Goal: Task Accomplishment & Management: Manage account settings

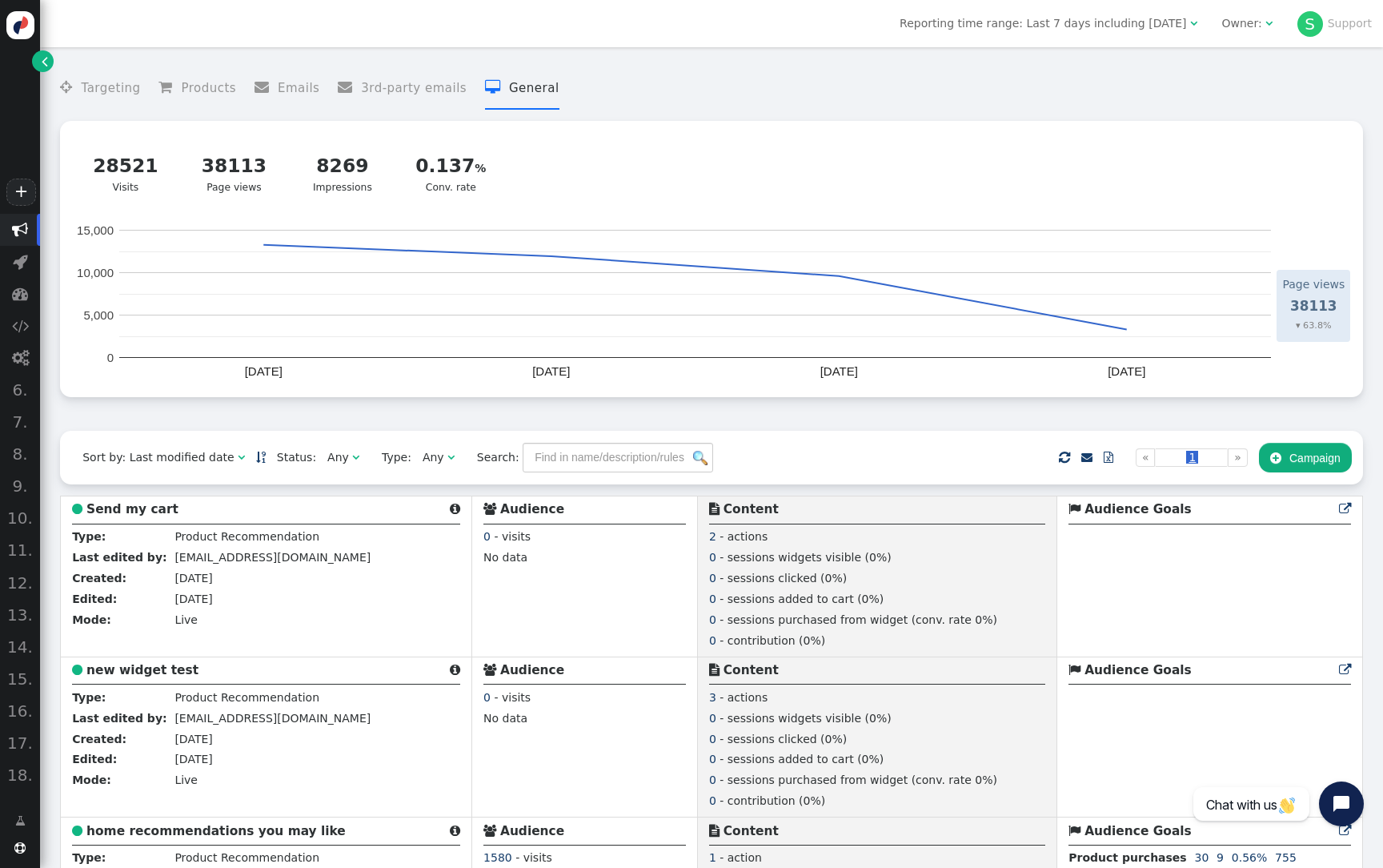
click at [1247, 21] on div "Owner:" at bounding box center [1242, 24] width 40 height 17
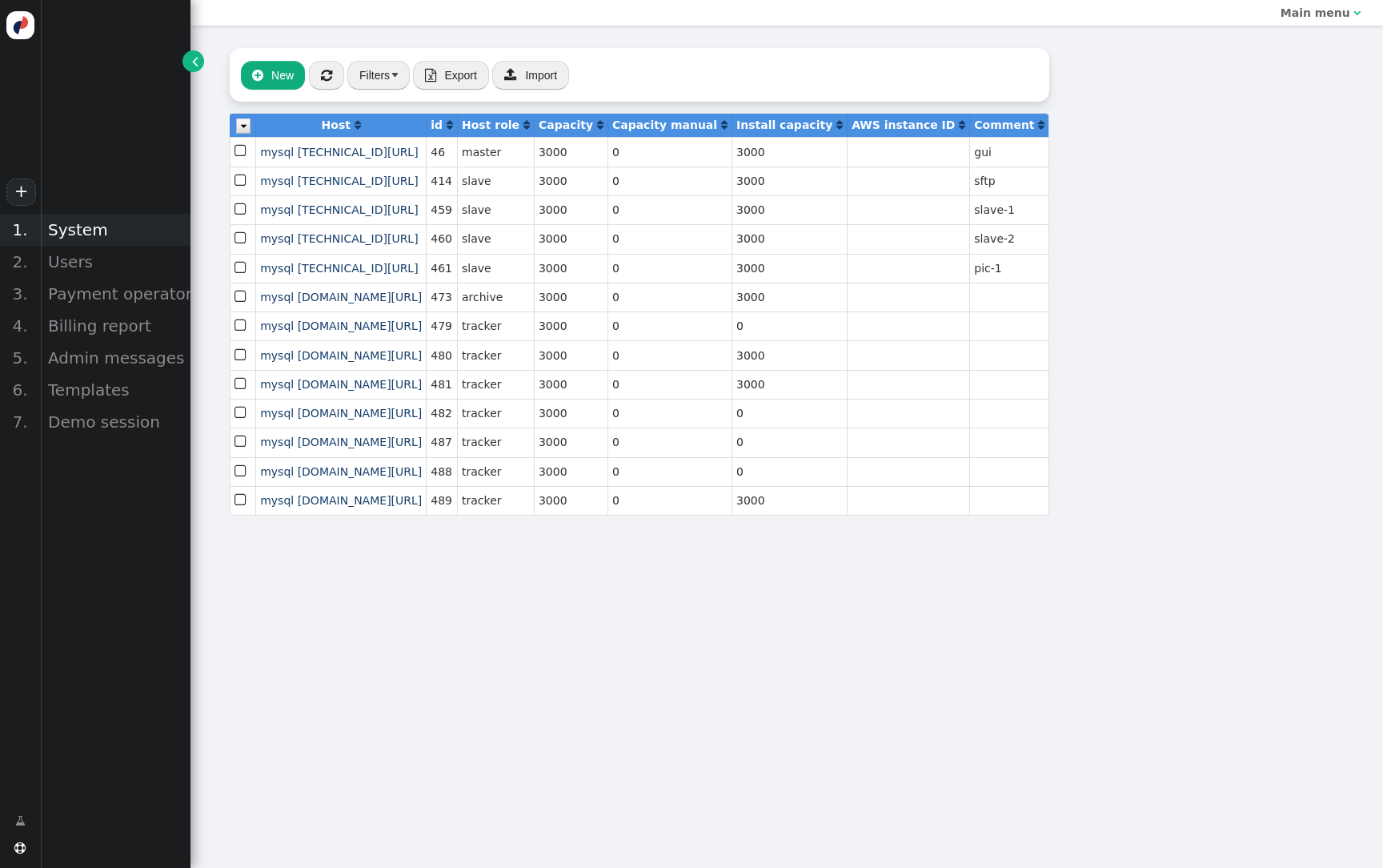
click at [88, 227] on div "System" at bounding box center [115, 230] width 150 height 32
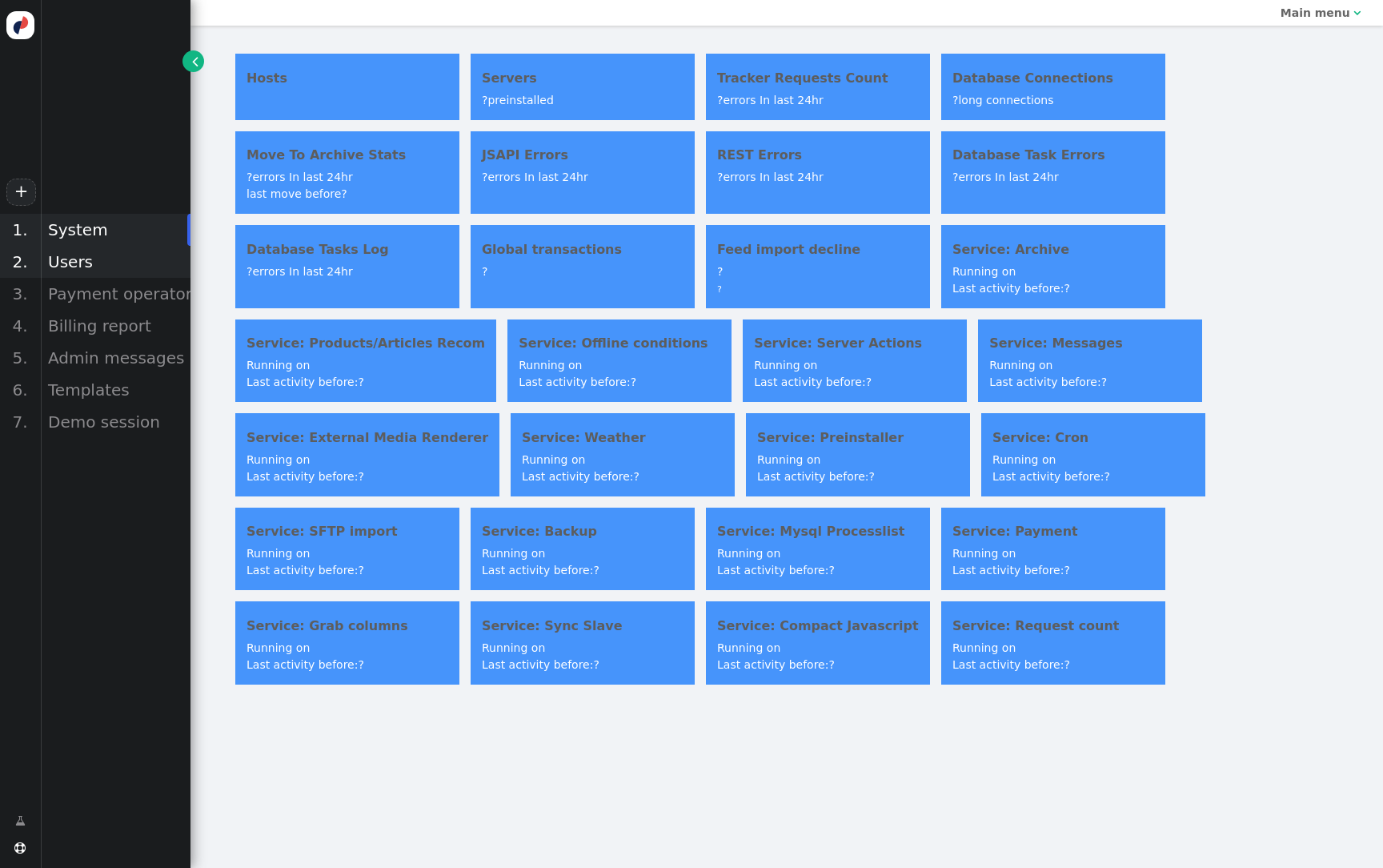
click at [89, 258] on div "Users" at bounding box center [115, 262] width 150 height 32
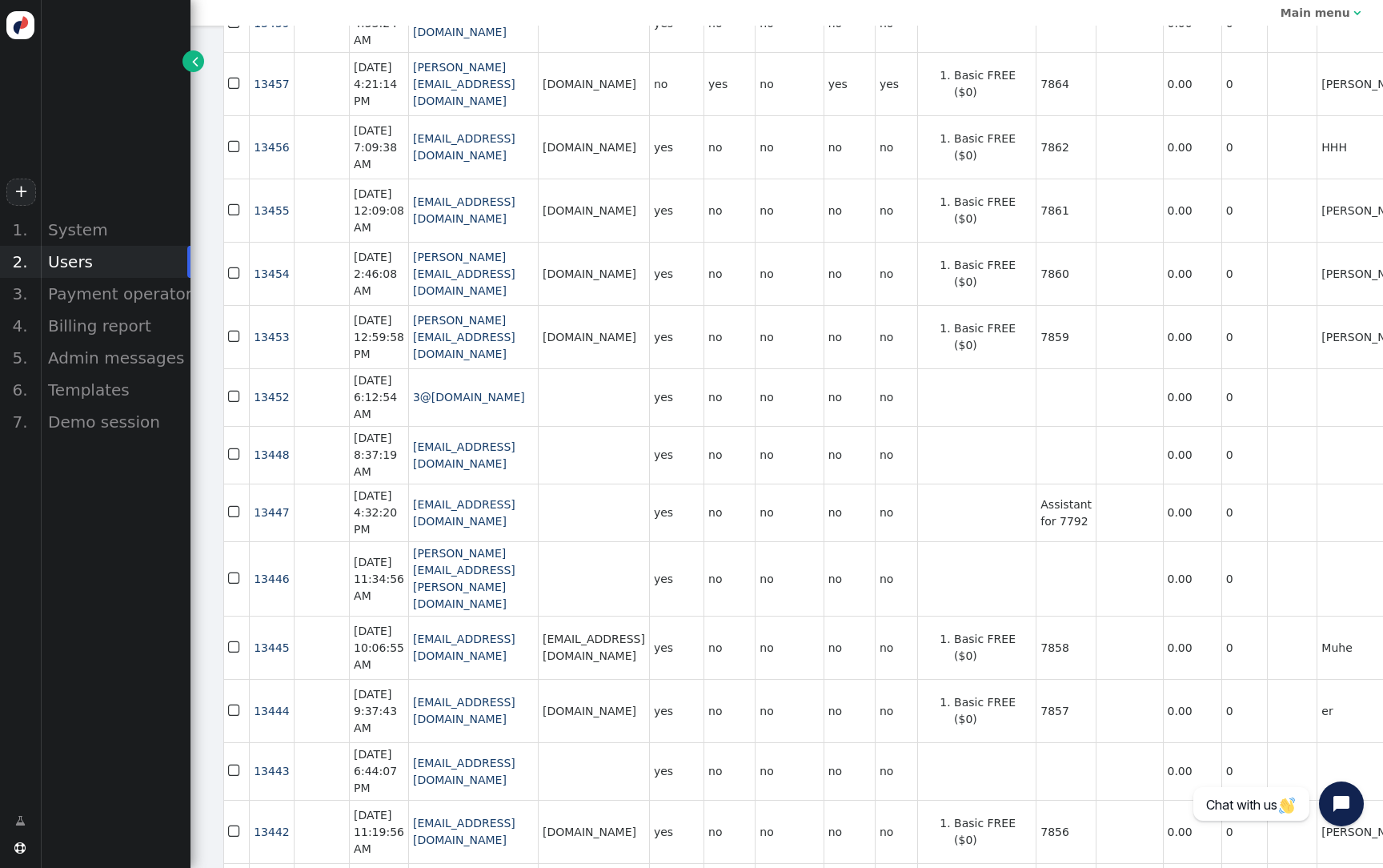
scroll to position [1767, 7]
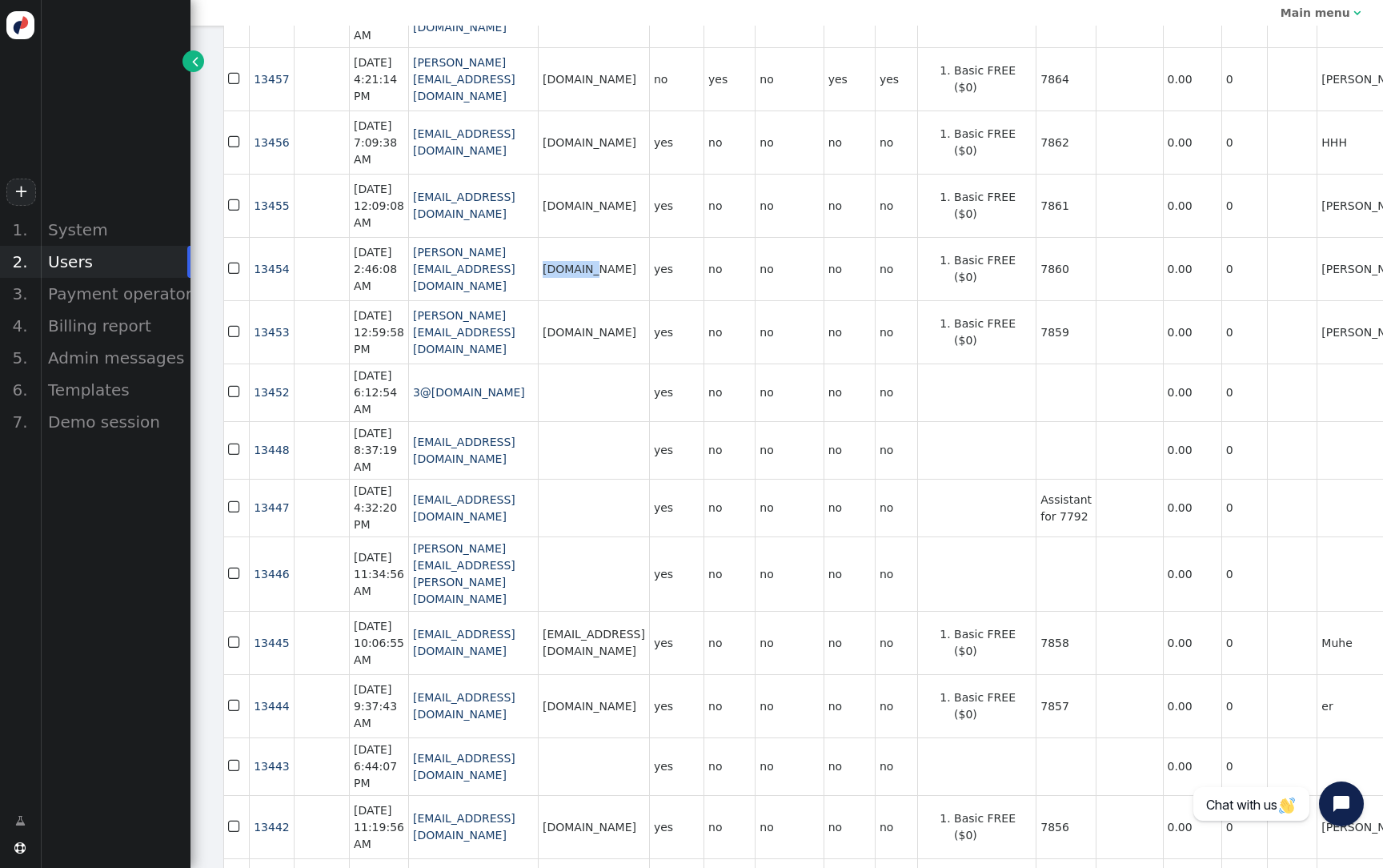
drag, startPoint x: 667, startPoint y: 636, endPoint x: 591, endPoint y: 635, distance: 76.0
click at [591, 300] on td "[DOMAIN_NAME]" at bounding box center [593, 268] width 111 height 63
copy td "[DOMAIN_NAME]"
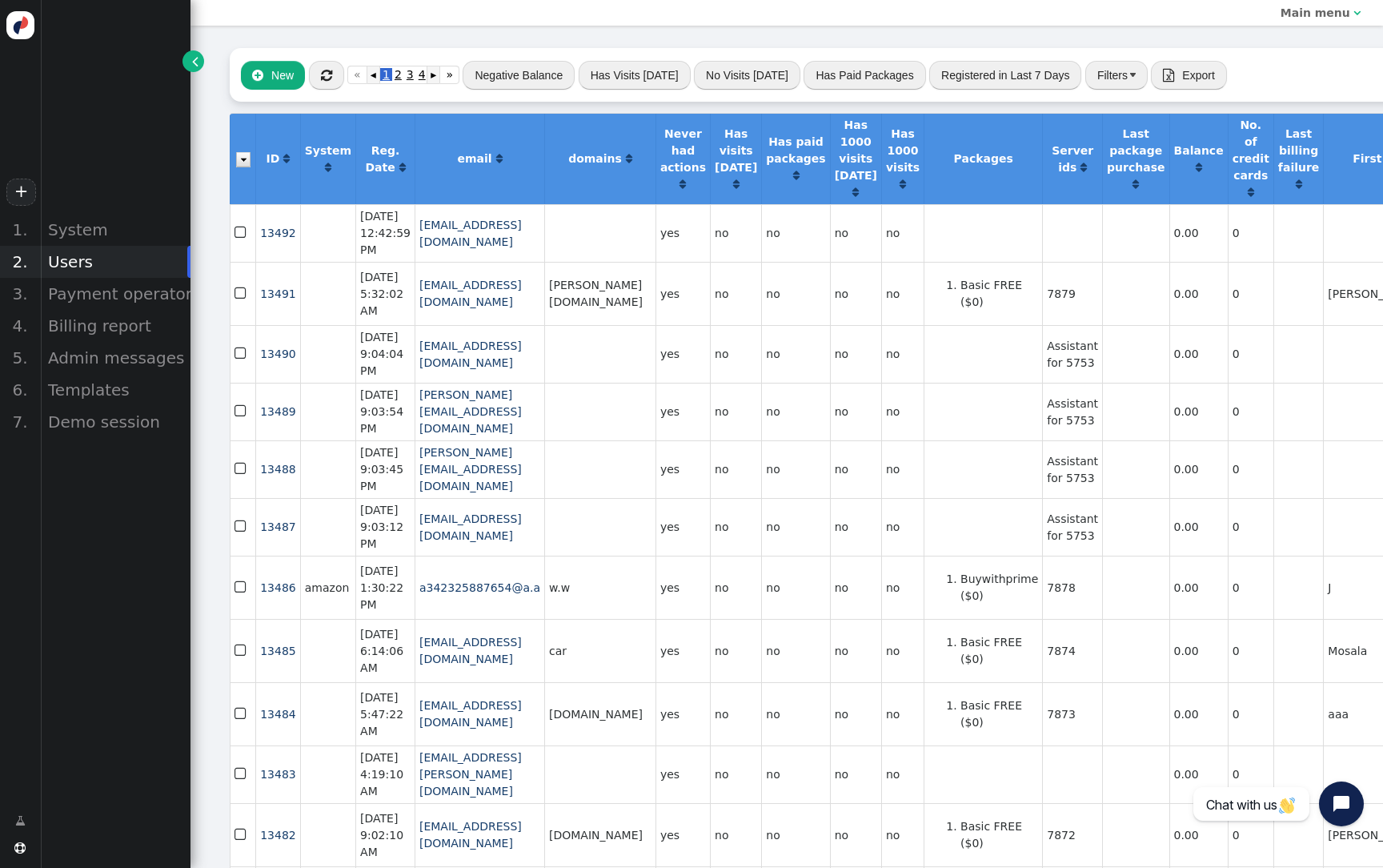
scroll to position [0, 0]
click at [1102, 619] on td "7878" at bounding box center [1072, 587] width 60 height 63
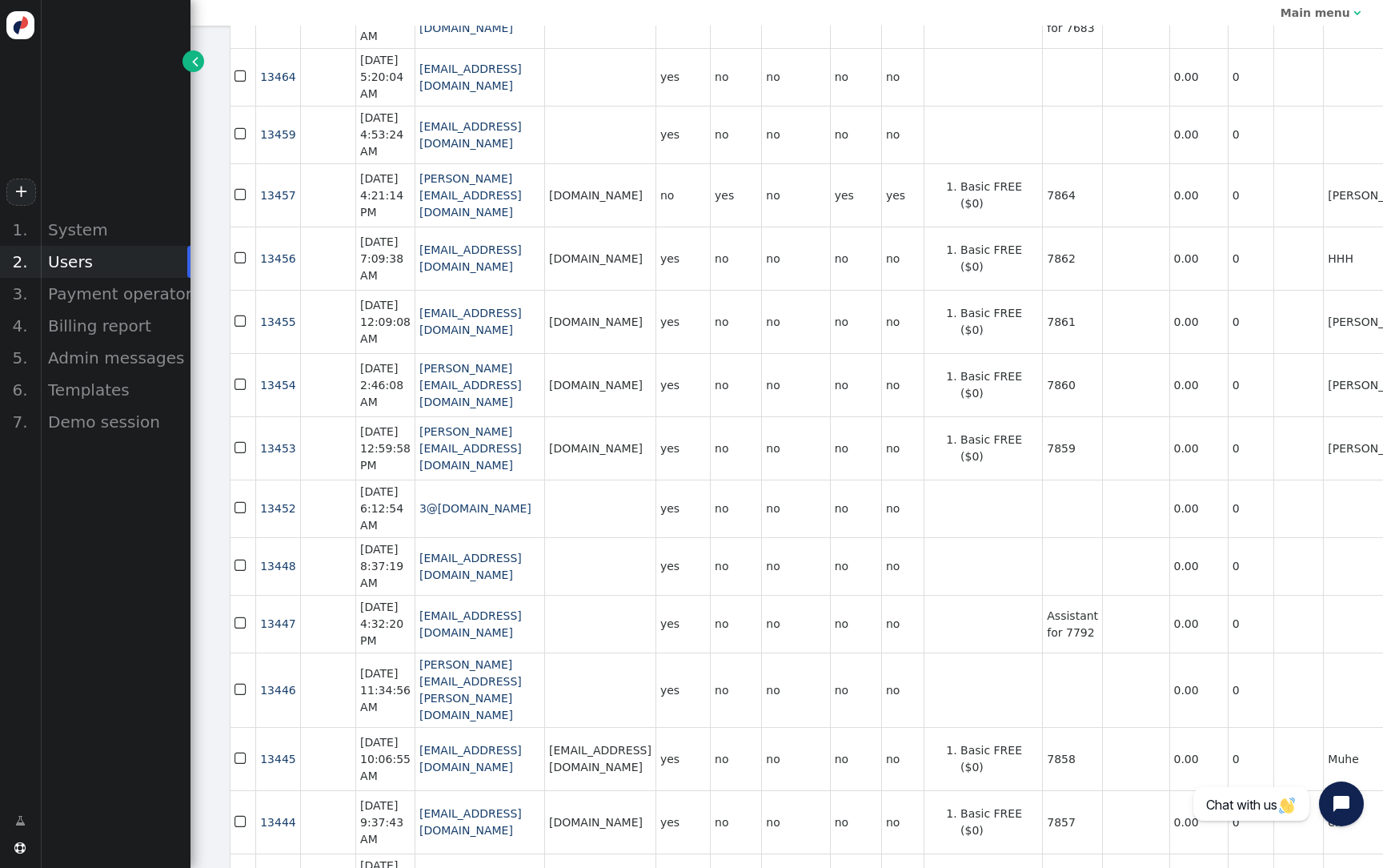
scroll to position [1655, 0]
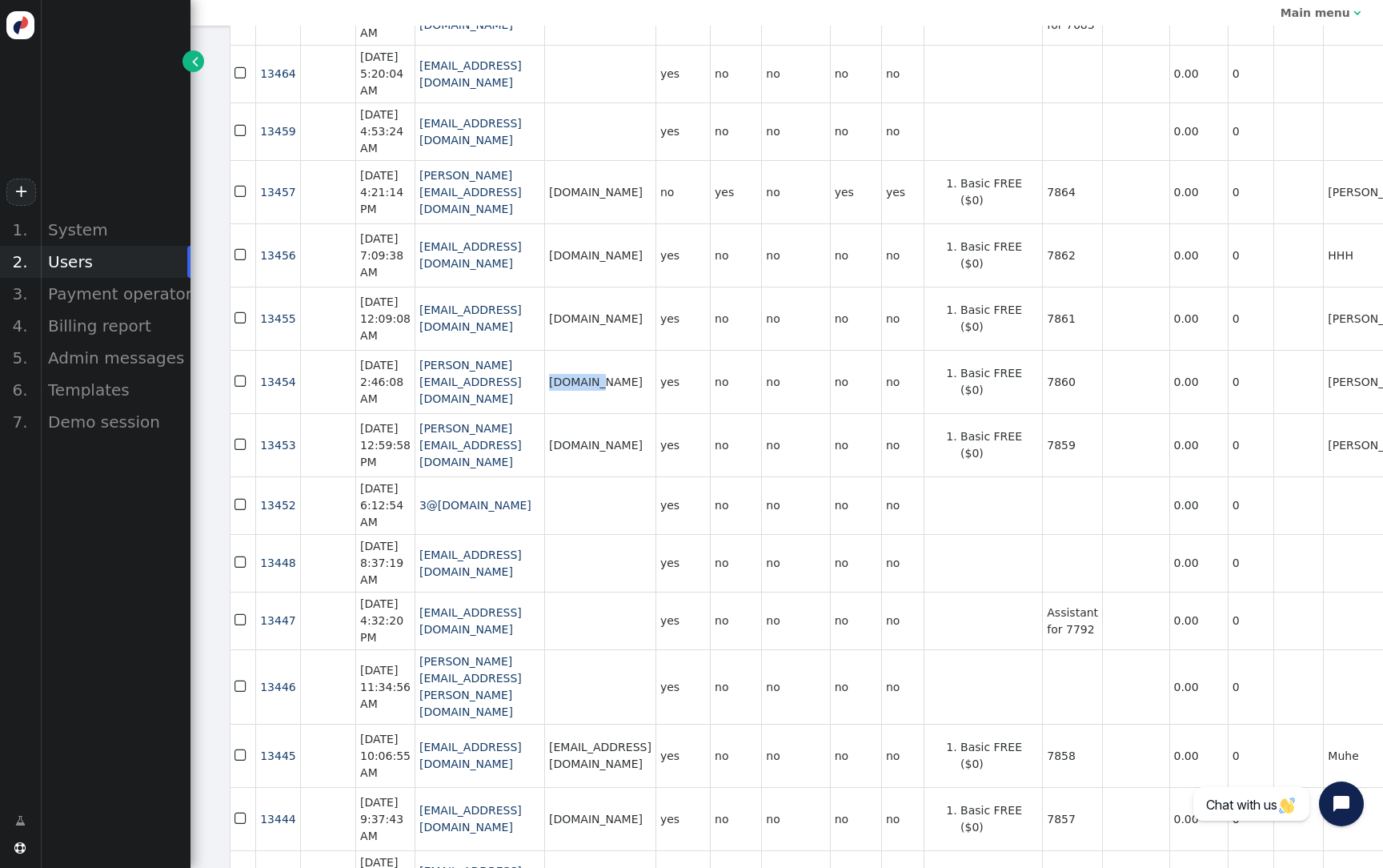
drag, startPoint x: 657, startPoint y: 748, endPoint x: 599, endPoint y: 743, distance: 58.2
click at [599, 413] on td "[DOMAIN_NAME]" at bounding box center [600, 382] width 111 height 63
click at [1102, 413] on td "7860" at bounding box center [1072, 382] width 60 height 63
copy td "7860"
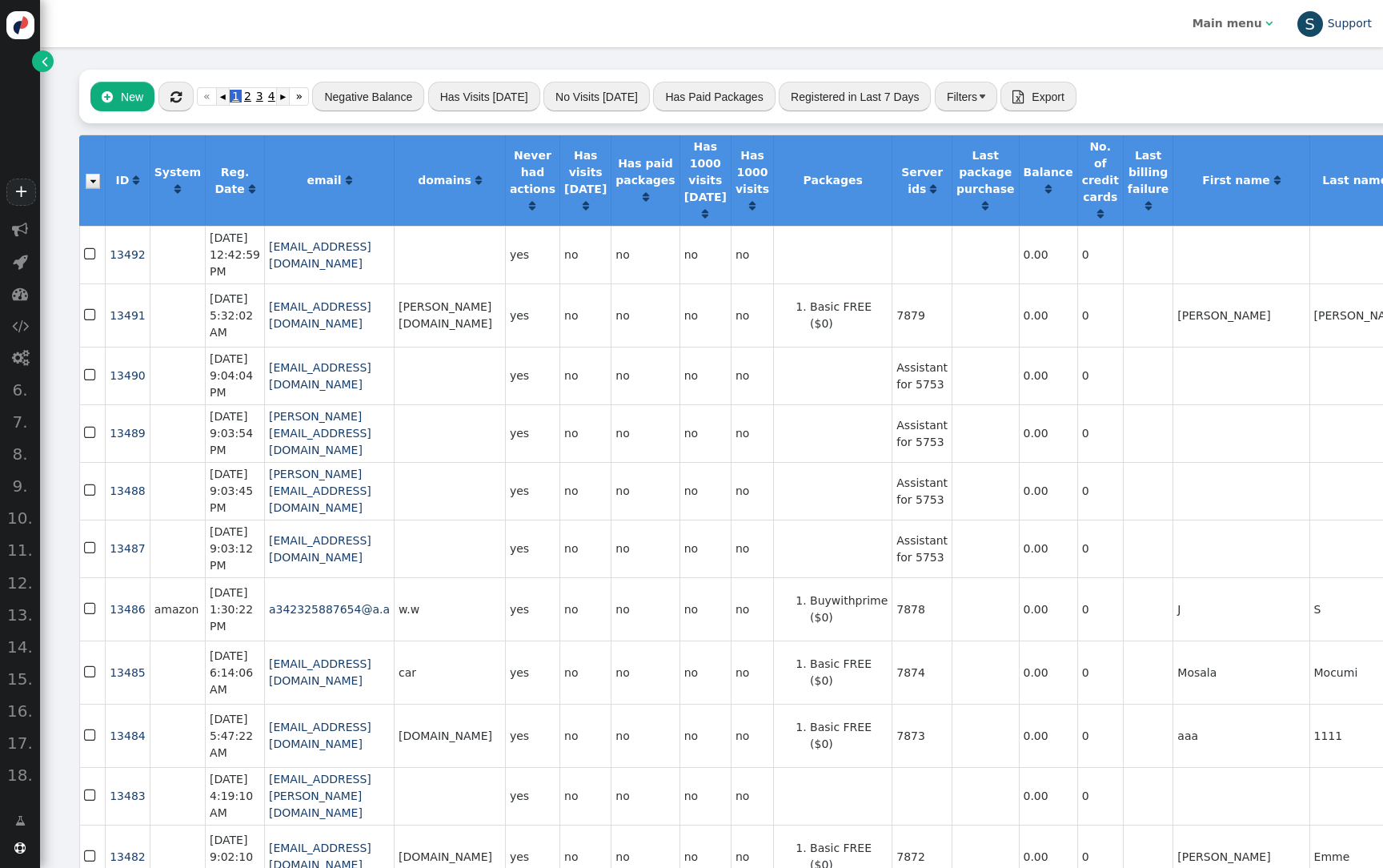
click at [1304, 18] on div "S" at bounding box center [1310, 24] width 26 height 26
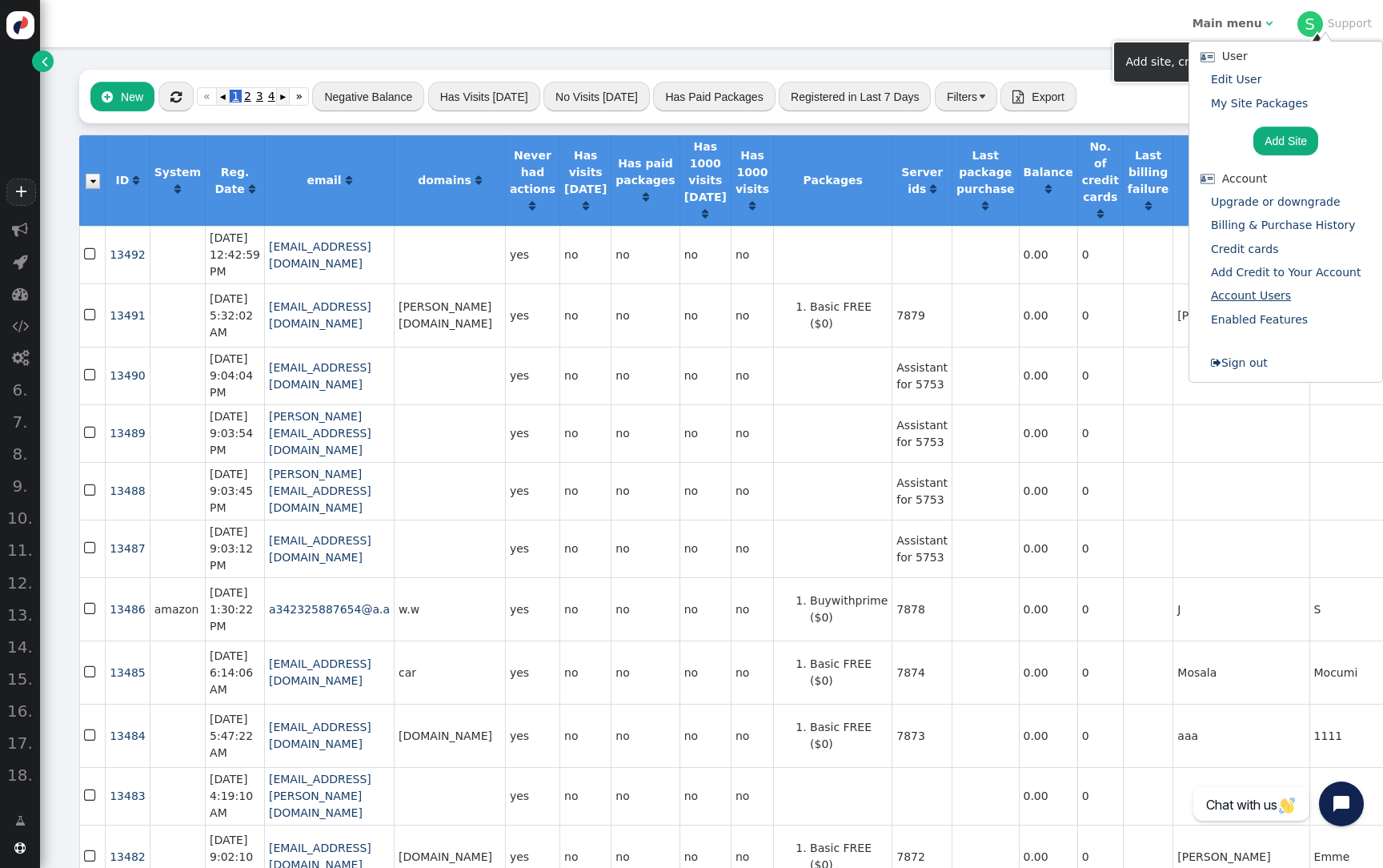
click at [1255, 295] on link "Account Users" at bounding box center [1252, 295] width 80 height 12
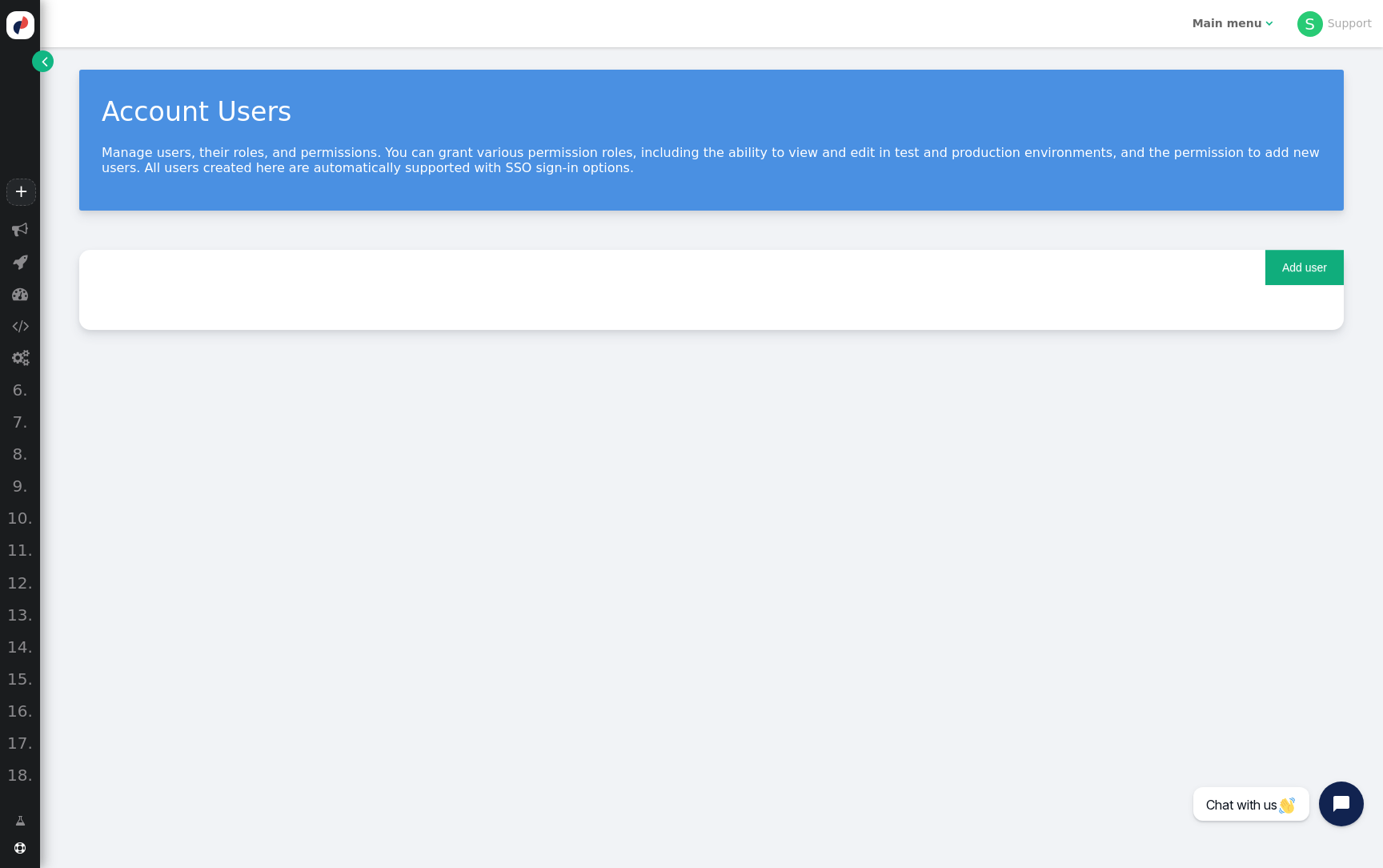
click at [1339, 272] on button "Add user" at bounding box center [1305, 266] width 78 height 35
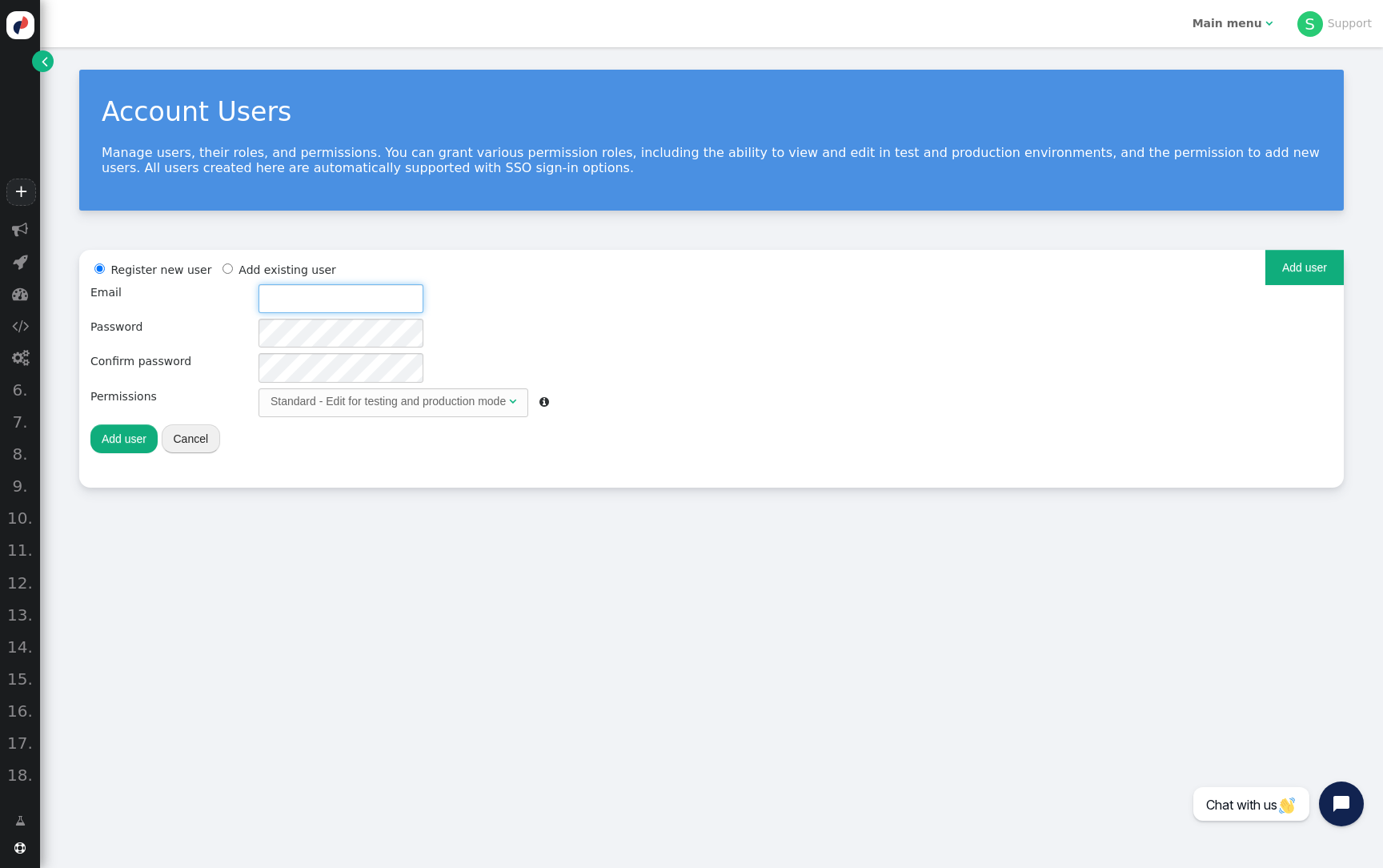
click at [284, 300] on input "text" at bounding box center [341, 299] width 165 height 29
click at [311, 305] on input "Shopify@personyze.com" at bounding box center [341, 299] width 165 height 29
type input "Shopify@personyze.com"
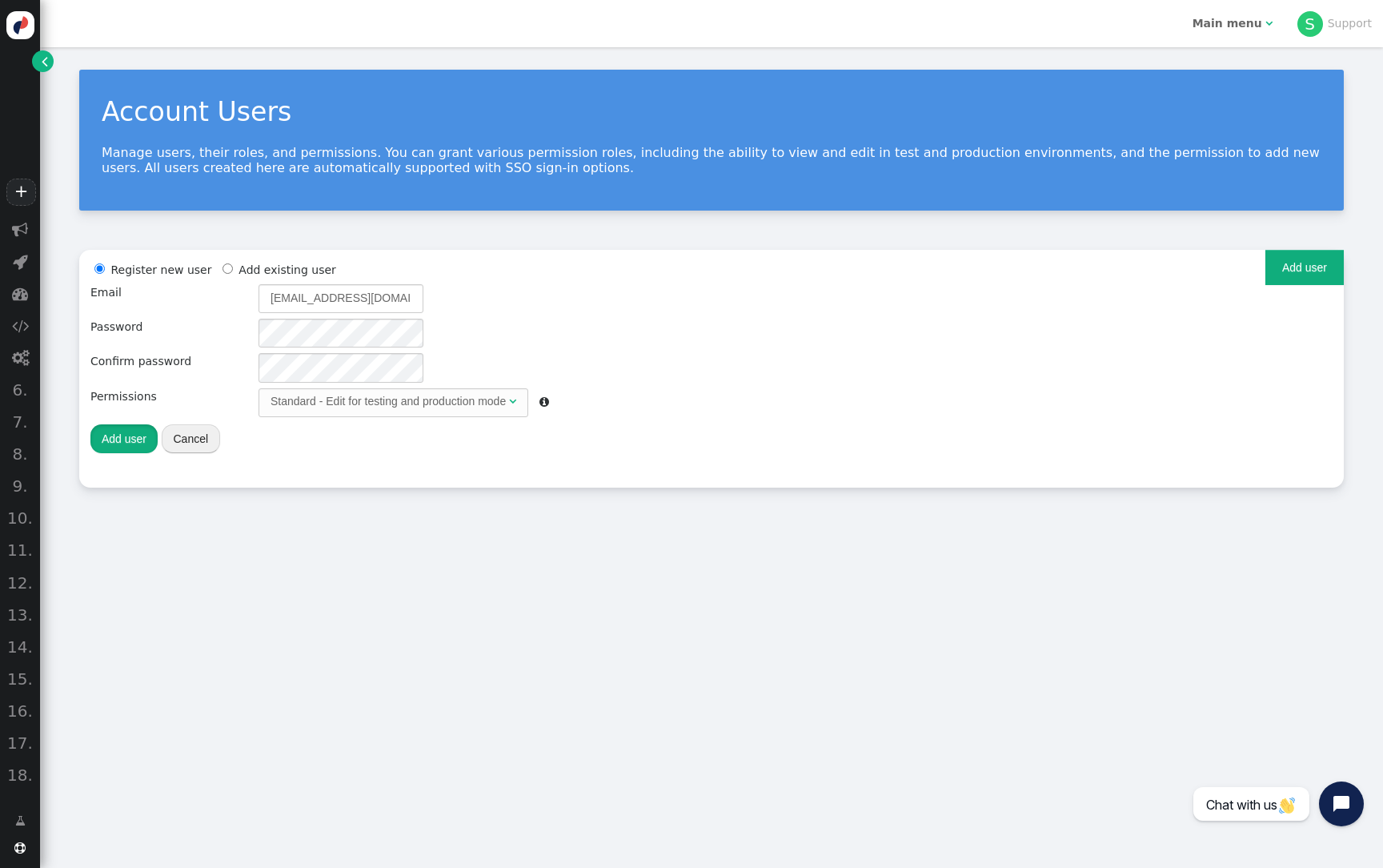
click at [131, 436] on button "Add user" at bounding box center [124, 439] width 68 height 29
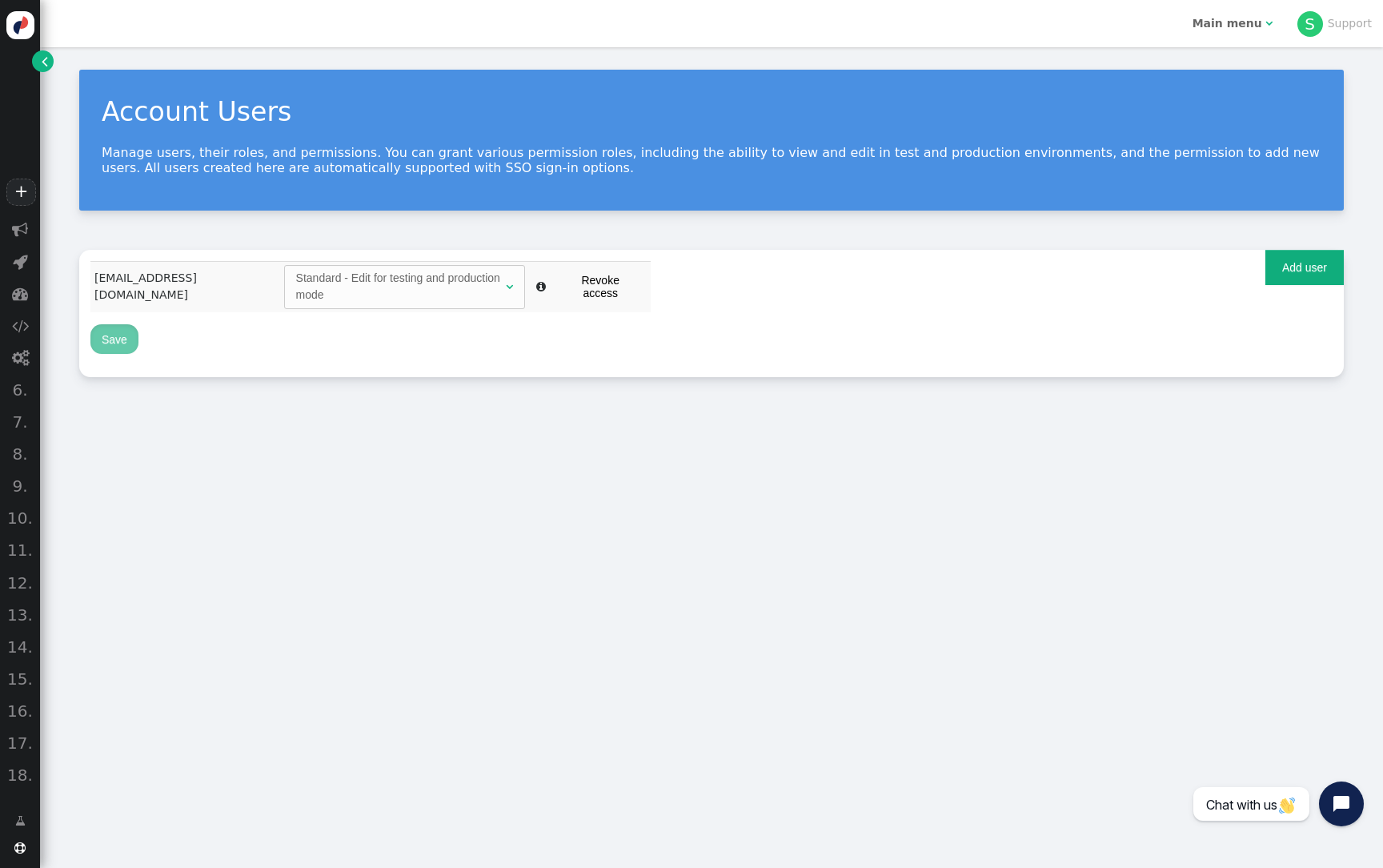
click at [48, 68] on link "" at bounding box center [43, 61] width 22 height 22
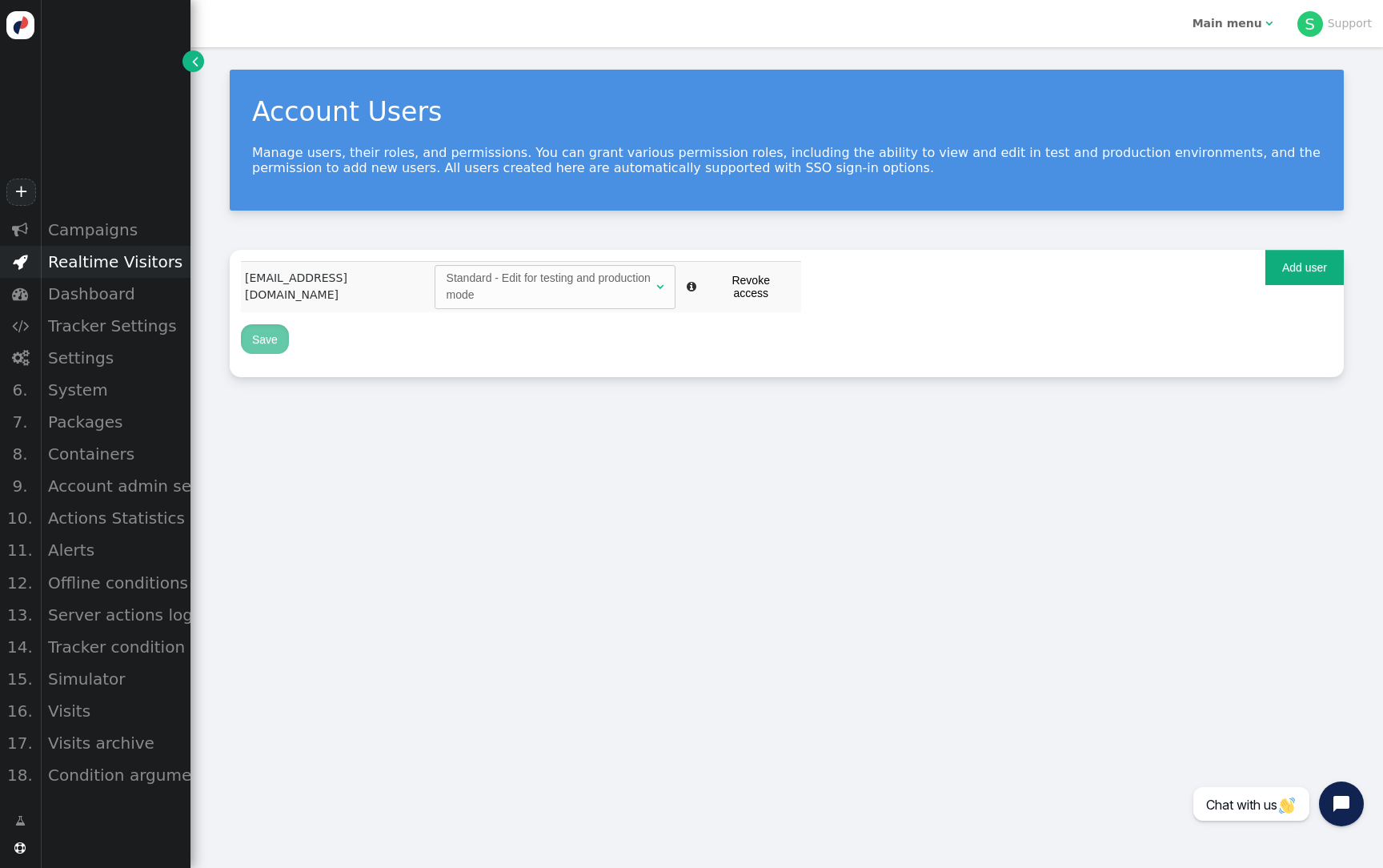
click at [118, 251] on div "Realtime Visitors" at bounding box center [115, 262] width 150 height 32
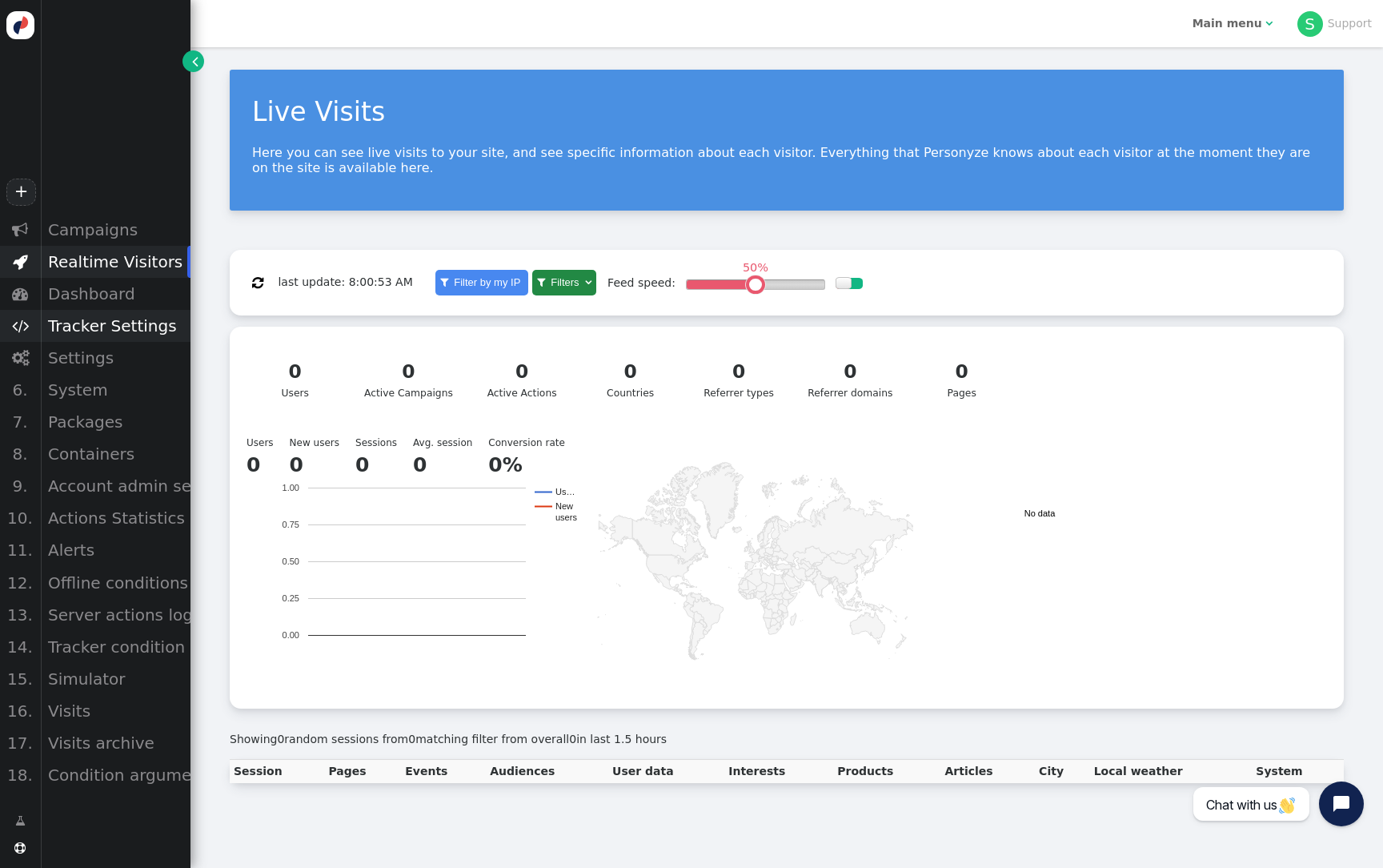
click at [148, 326] on div "Tracker Settings" at bounding box center [115, 326] width 150 height 32
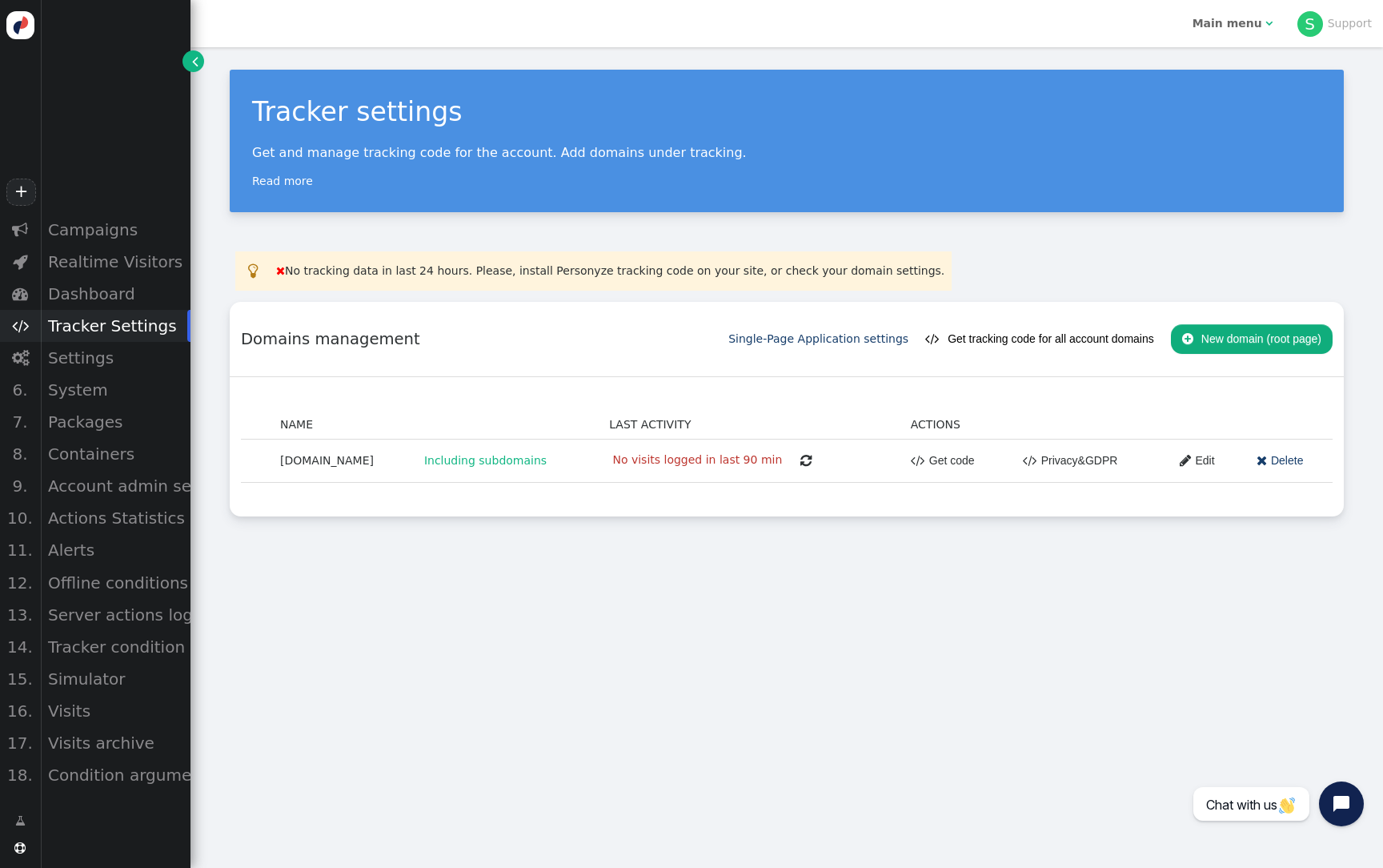
click at [1229, 20] on b "Main menu" at bounding box center [1227, 23] width 69 height 12
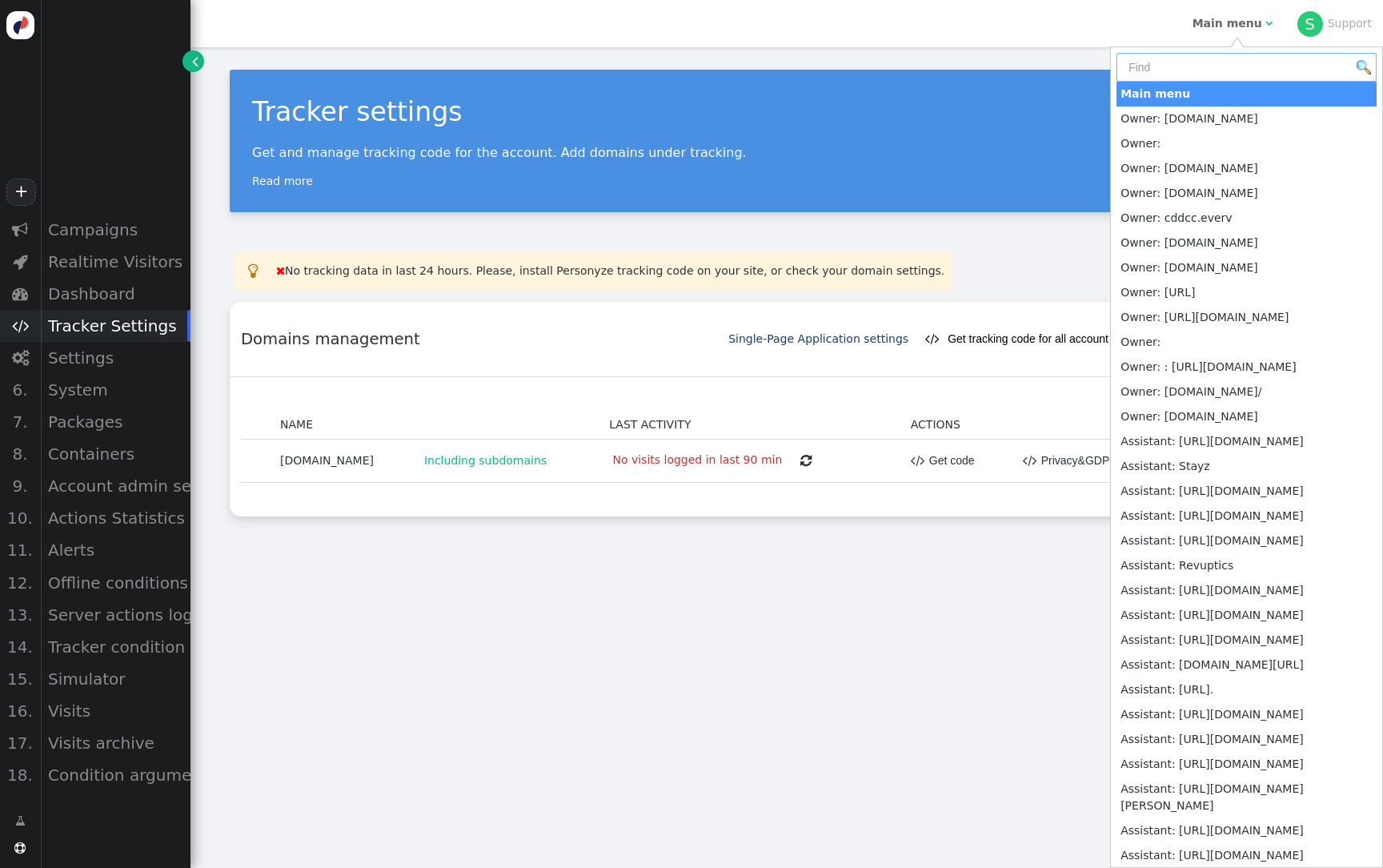
click at [1197, 75] on input "text" at bounding box center [1246, 68] width 260 height 29
type input "c"
